Goal: Use online tool/utility: Use online tool/utility

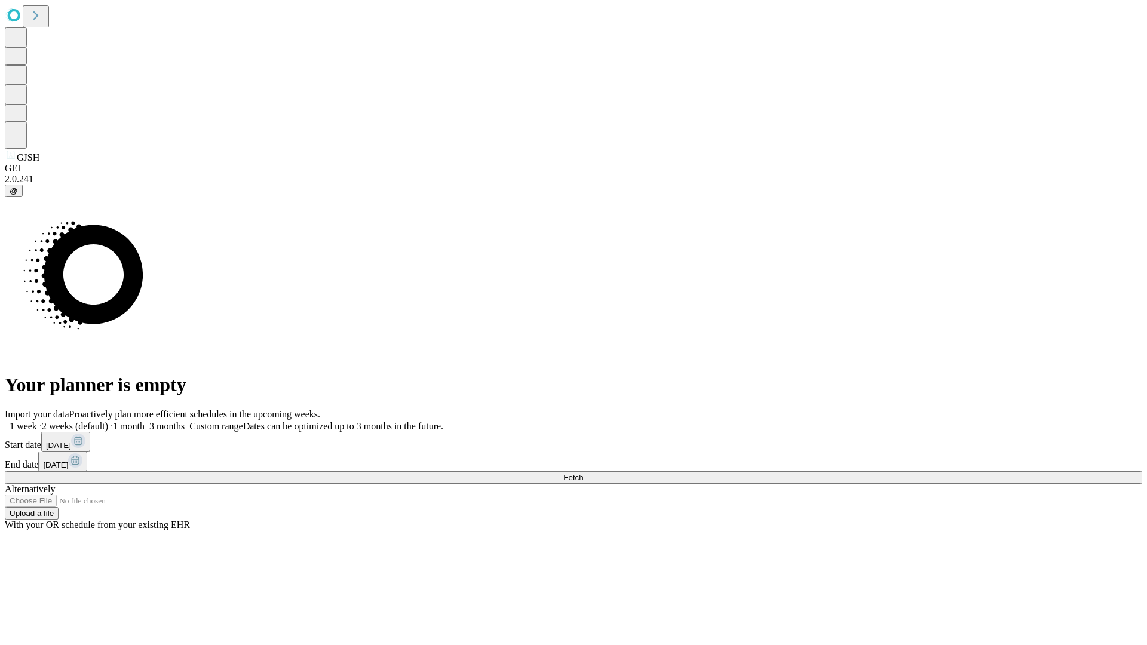
click at [583, 473] on span "Fetch" at bounding box center [573, 477] width 20 height 9
